Goal: Task Accomplishment & Management: Use online tool/utility

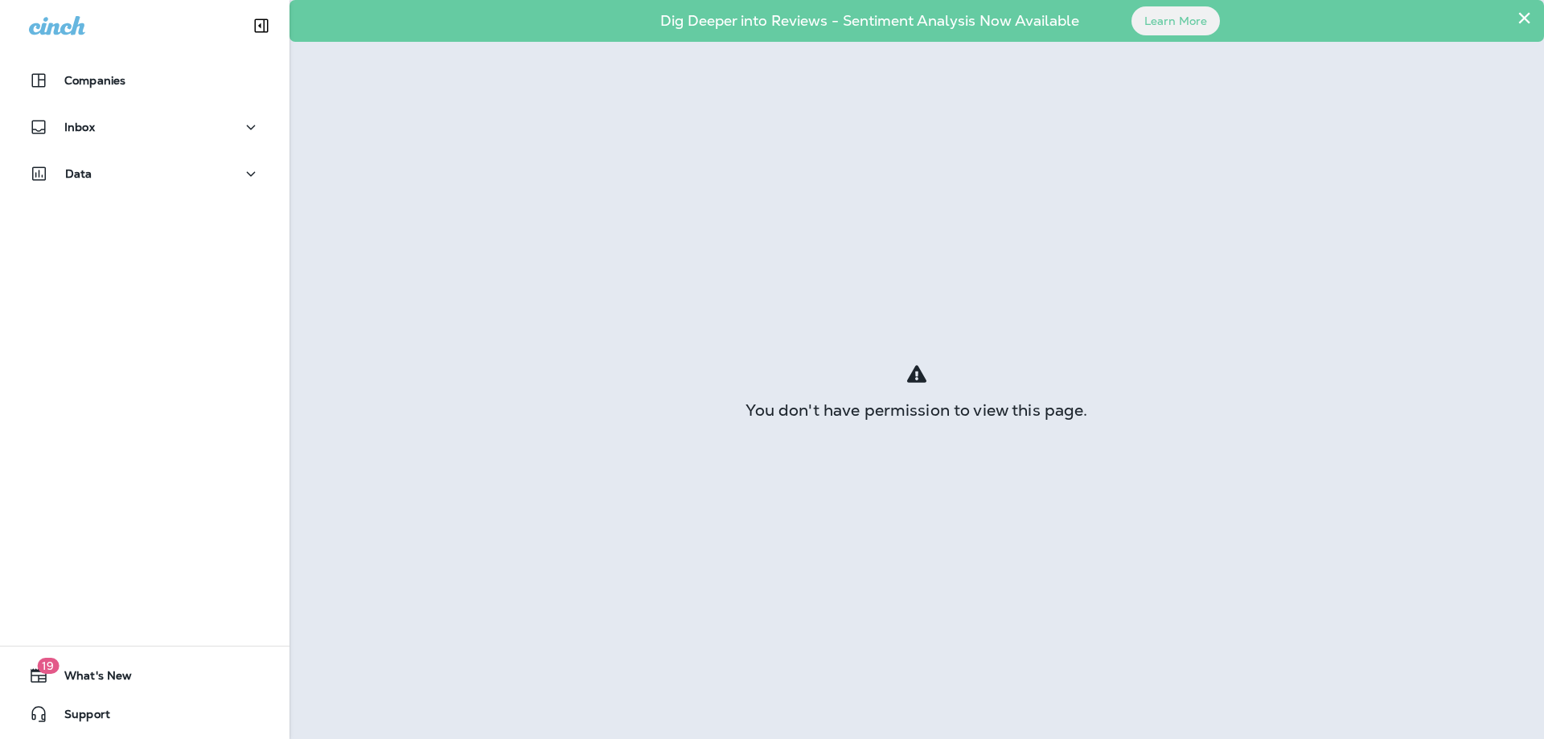
click at [180, 99] on div "Companies" at bounding box center [144, 84] width 289 height 40
click at [158, 113] on button "Inbox" at bounding box center [144, 127] width 257 height 32
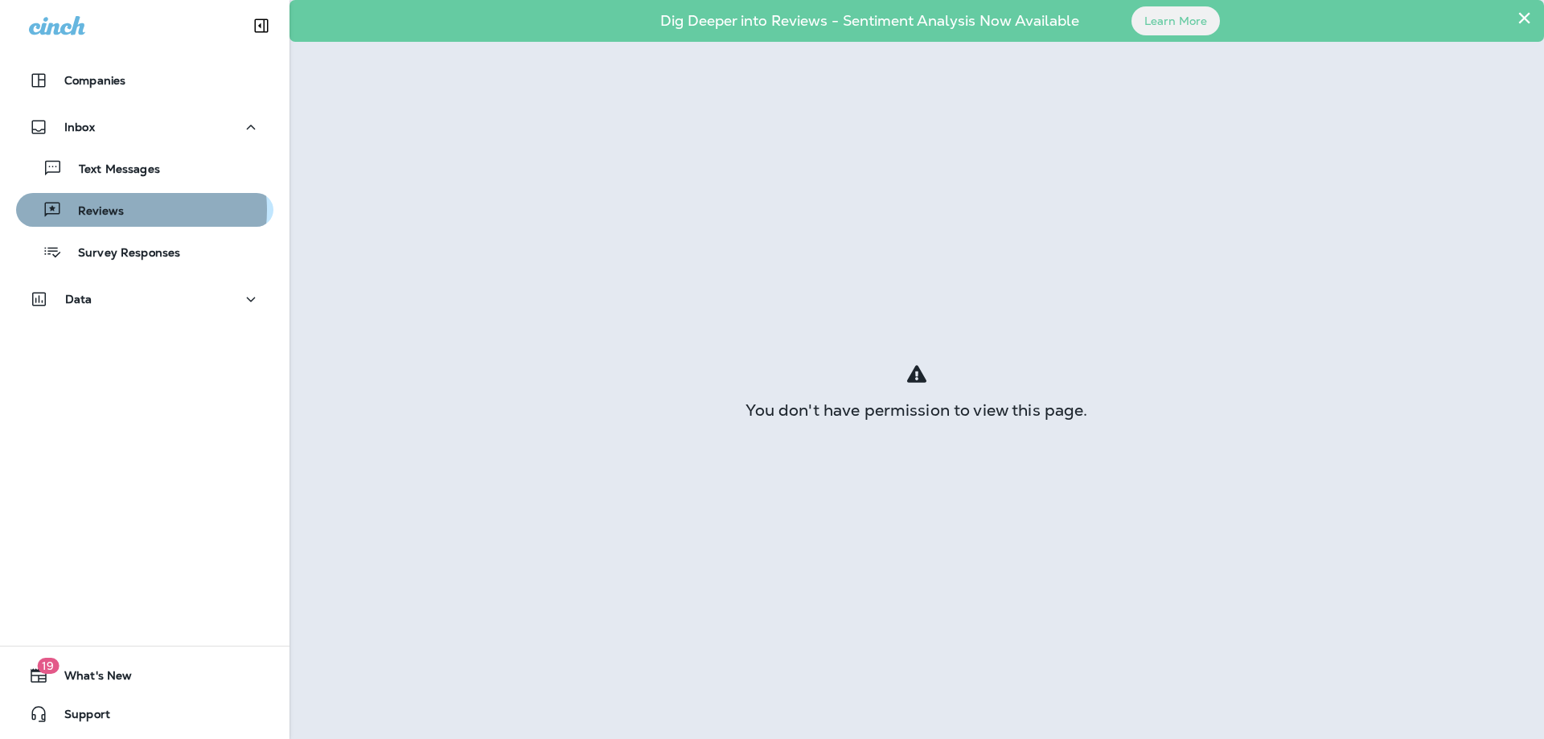
click at [121, 210] on p "Reviews" at bounding box center [93, 211] width 62 height 15
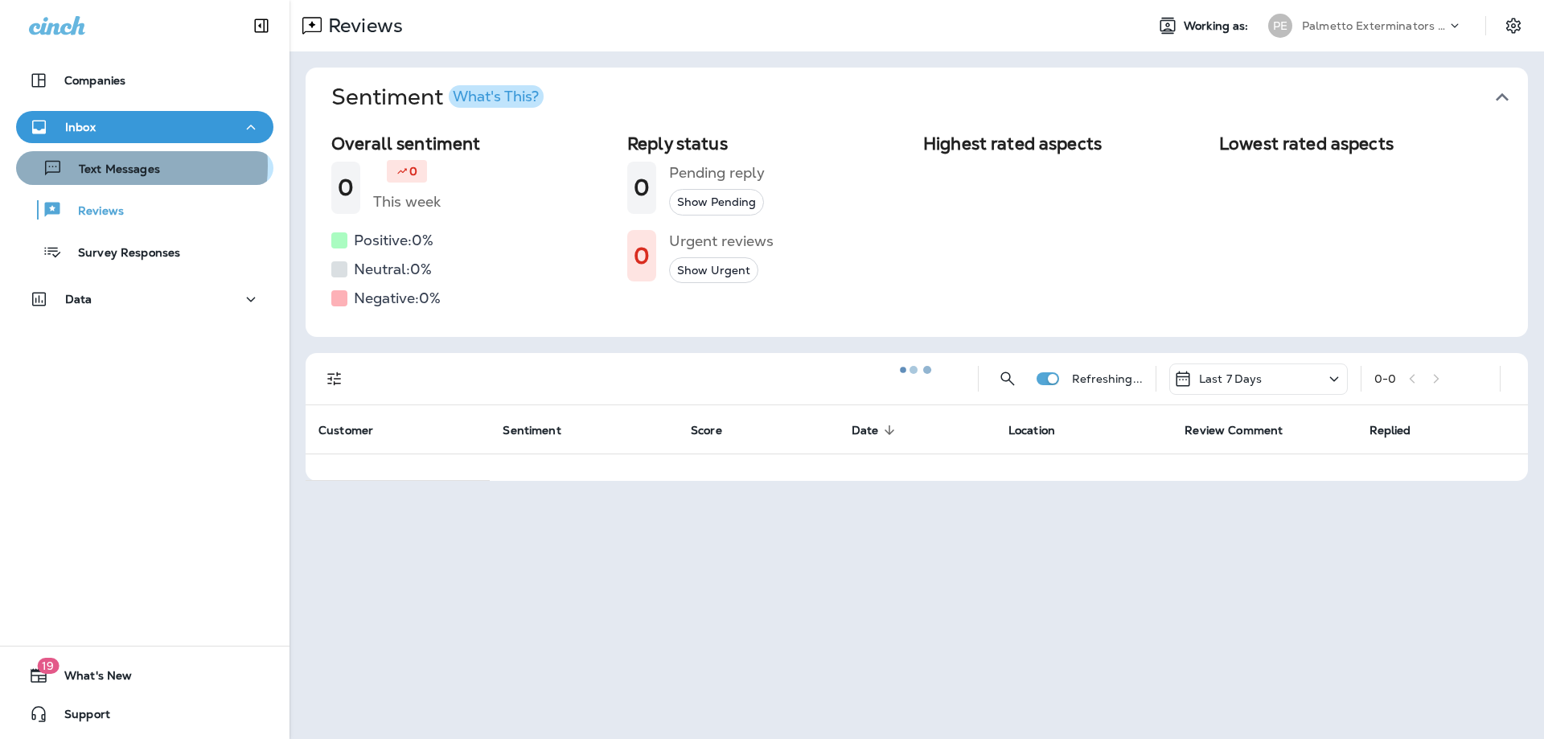
click at [114, 166] on p "Text Messages" at bounding box center [111, 169] width 97 height 15
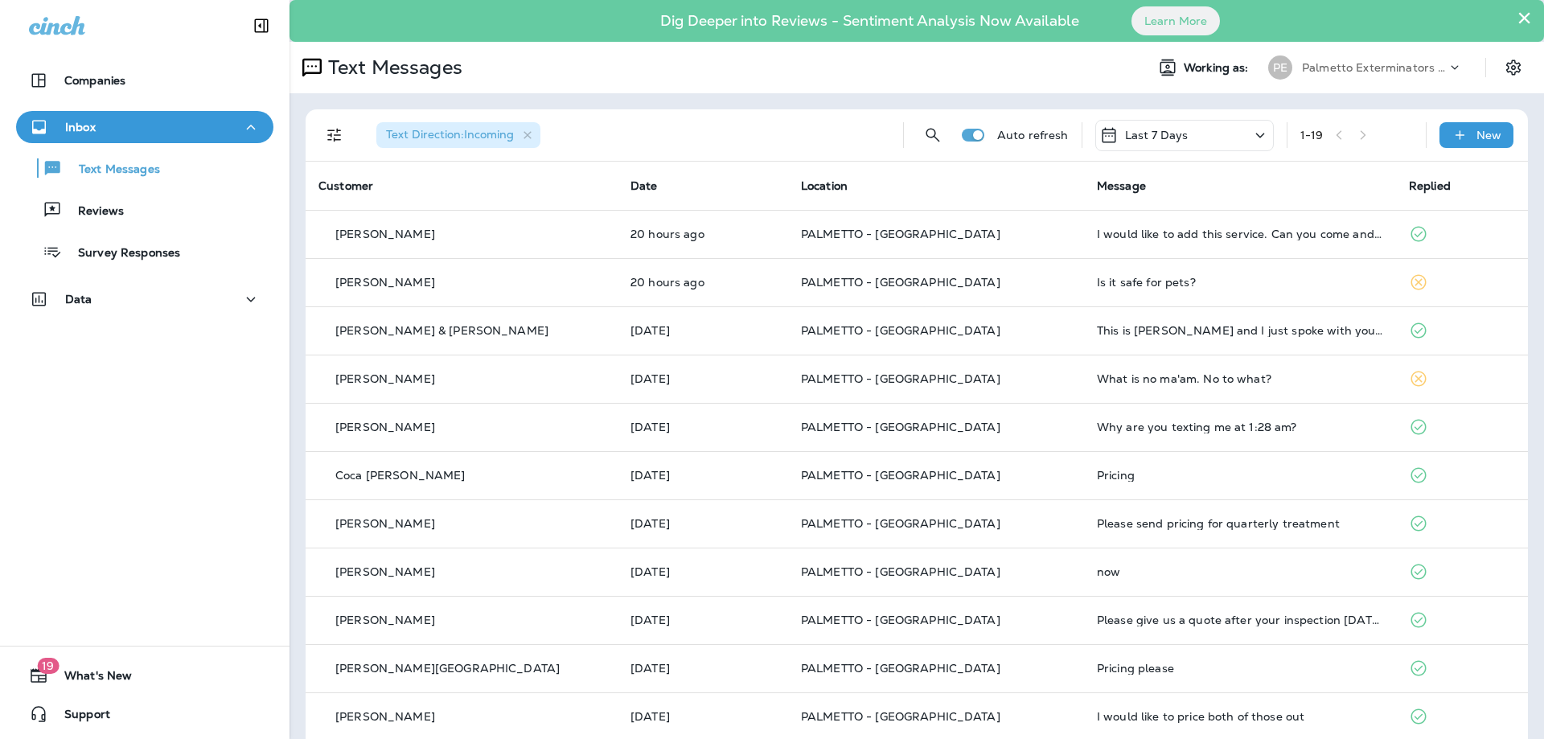
click at [338, 133] on icon "Filters" at bounding box center [334, 134] width 19 height 19
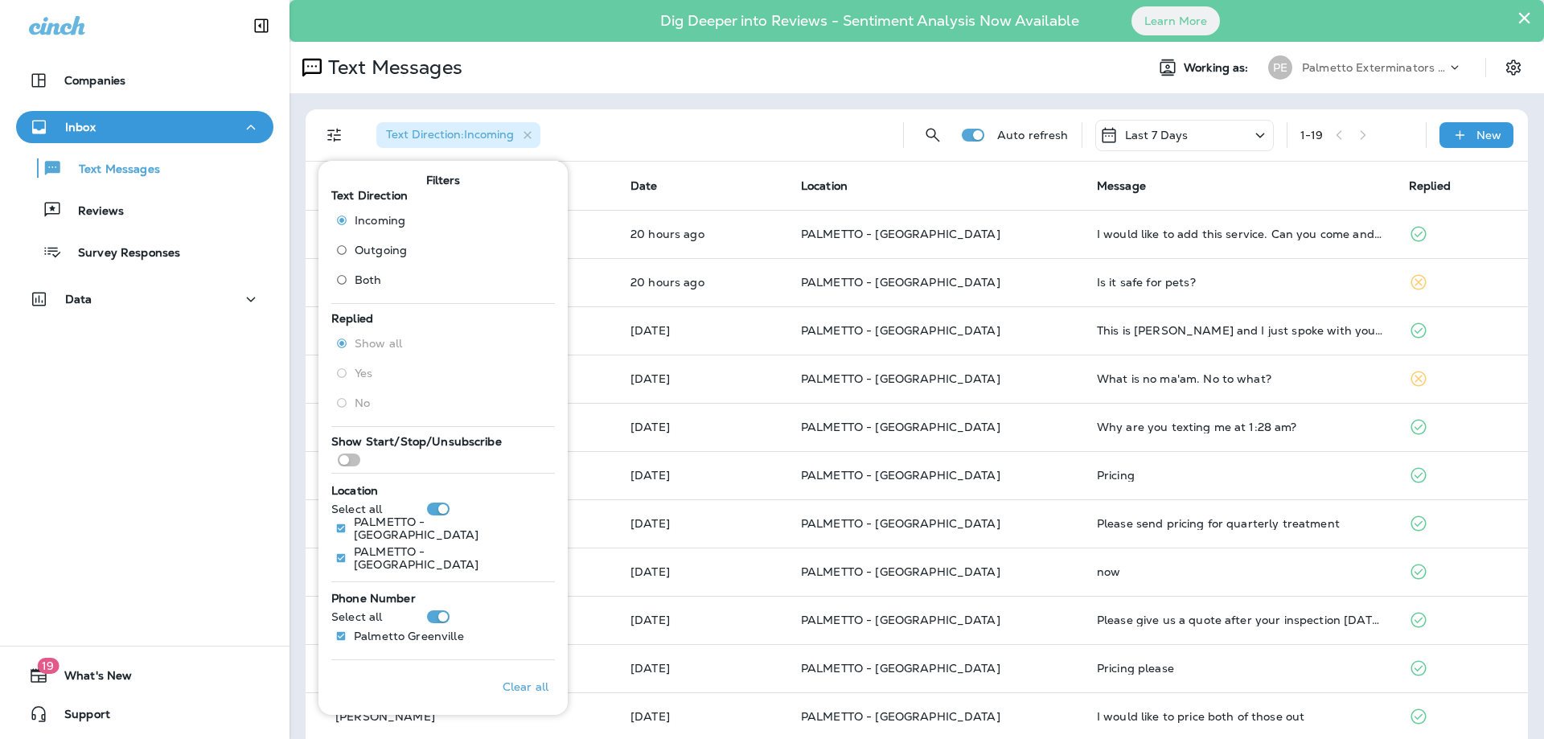
click at [369, 280] on span "Both" at bounding box center [368, 279] width 27 height 13
